Goal: Task Accomplishment & Management: Manage account settings

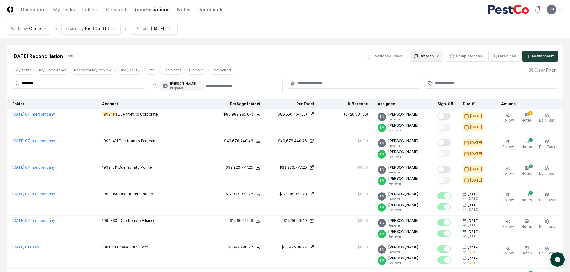
click at [437, 57] on html "CloseCore Dashboard My Tasks Folders Checklist Reconciliations Notes Documents …" at bounding box center [285, 169] width 570 height 339
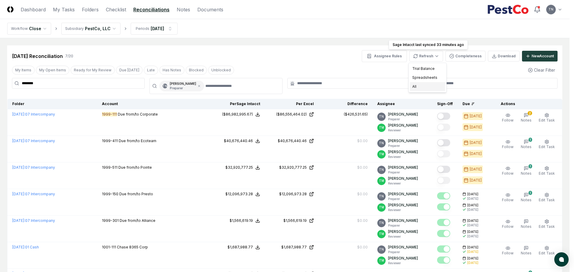
click at [426, 84] on div "All" at bounding box center [427, 86] width 35 height 9
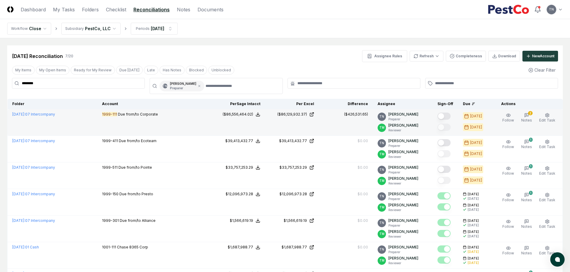
click at [324, 121] on td "($426,531.65)" at bounding box center [346, 122] width 54 height 27
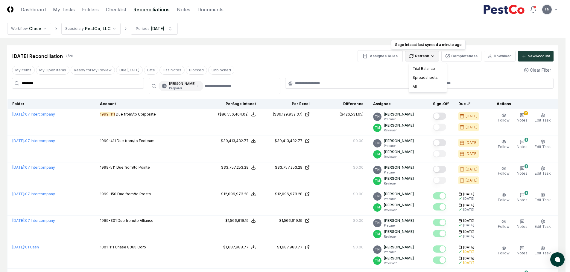
click at [434, 57] on html "CloseCore Dashboard My Tasks Folders Checklist Reconciliations Notes Documents …" at bounding box center [285, 169] width 570 height 339
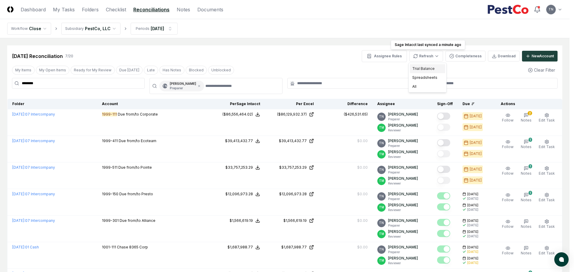
click at [430, 66] on div "Trial Balance" at bounding box center [427, 68] width 35 height 9
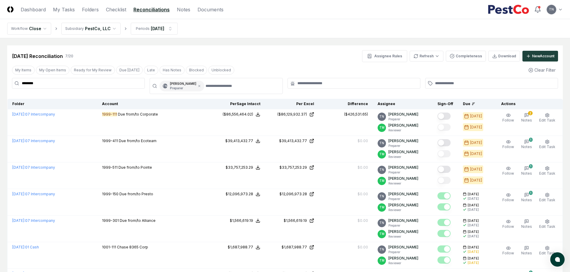
click at [353, 62] on div "[DATE] Reconciliation 7 / 20 Assignee Rules Refresh Completeness Download New A…" at bounding box center [284, 170] width 555 height 250
click at [167, 28] on html "CloseCore Dashboard My Tasks Folders Checklist Reconciliations Notes Documents …" at bounding box center [287, 169] width 574 height 339
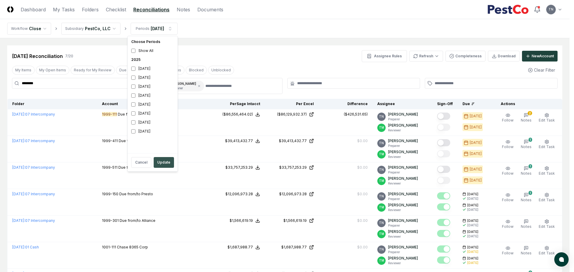
click at [159, 165] on button "Update" at bounding box center [164, 162] width 20 height 11
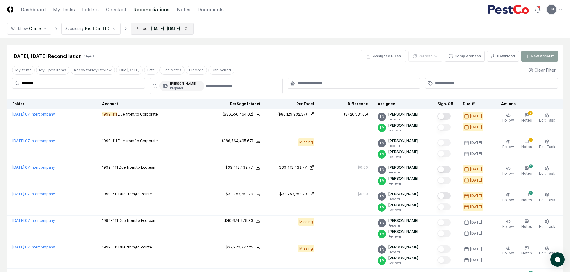
click at [191, 28] on html "CloseCore Dashboard My Tasks Folders Checklist Reconciliations Notes Documents …" at bounding box center [285, 262] width 570 height 525
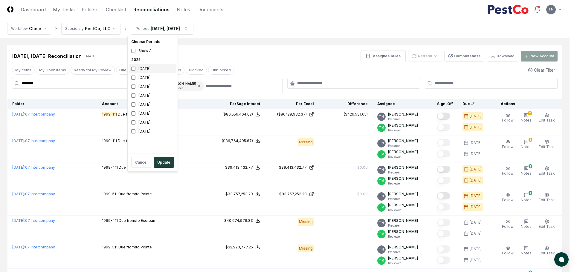
click at [140, 69] on div "[DATE]" at bounding box center [153, 68] width 48 height 9
click at [160, 160] on button "Update" at bounding box center [164, 162] width 20 height 11
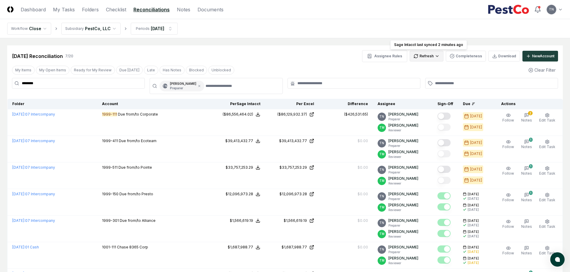
click at [437, 56] on html "CloseCore Dashboard My Tasks Folders Checklist Reconciliations Notes Documents …" at bounding box center [285, 169] width 570 height 339
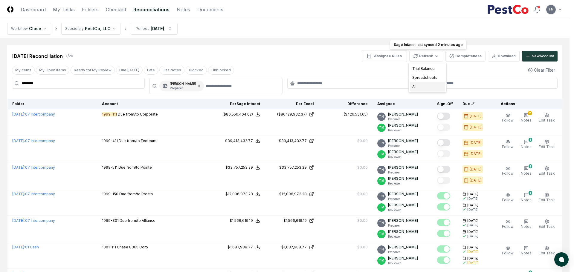
click at [417, 86] on div "All" at bounding box center [427, 86] width 35 height 9
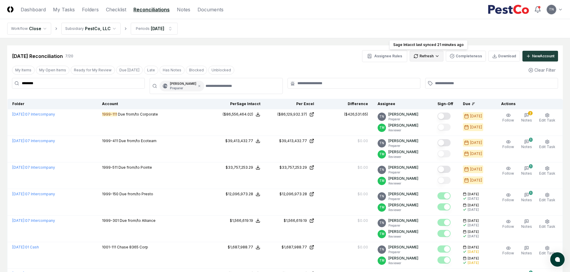
click at [434, 56] on html "CloseCore Dashboard My Tasks Folders Checklist Reconciliations Notes Documents …" at bounding box center [285, 169] width 570 height 339
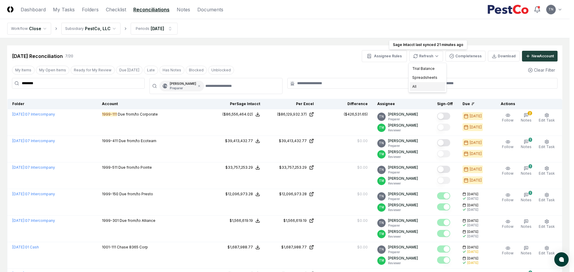
click at [421, 86] on div "All" at bounding box center [427, 86] width 35 height 9
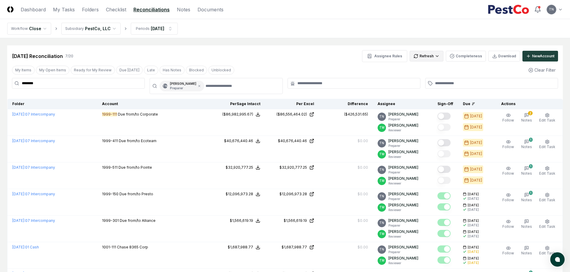
click at [424, 59] on html "CloseCore Dashboard My Tasks Folders Checklist Reconciliations Notes Documents …" at bounding box center [285, 169] width 570 height 339
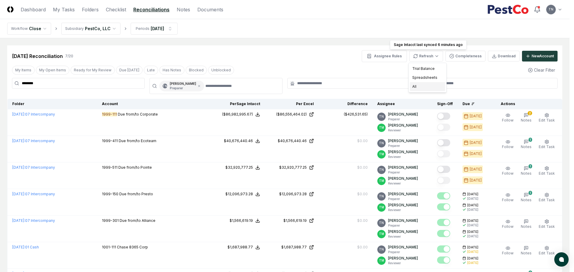
click at [419, 86] on div "All" at bounding box center [427, 86] width 35 height 9
